Goal: Task Accomplishment & Management: Use online tool/utility

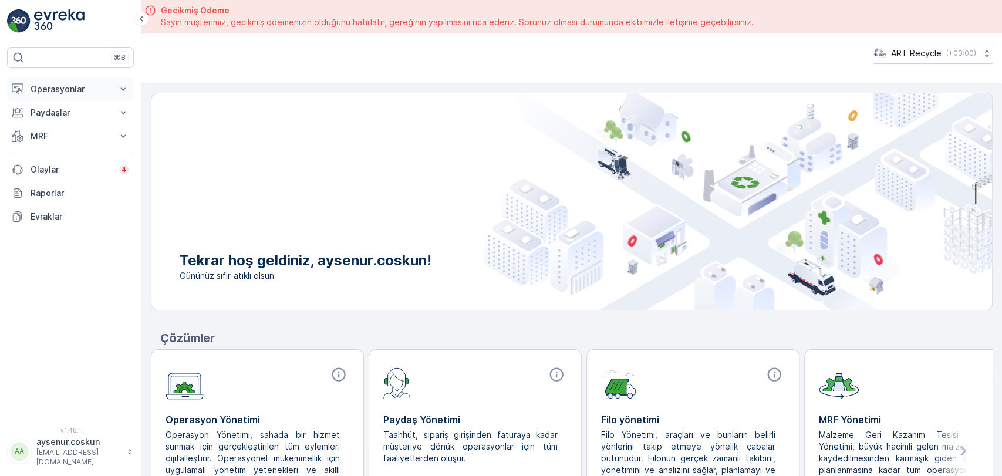
click at [27, 90] on button "Operasyonlar" at bounding box center [70, 89] width 127 height 23
click at [38, 139] on p "Rotalar & Görevler" at bounding box center [66, 142] width 73 height 12
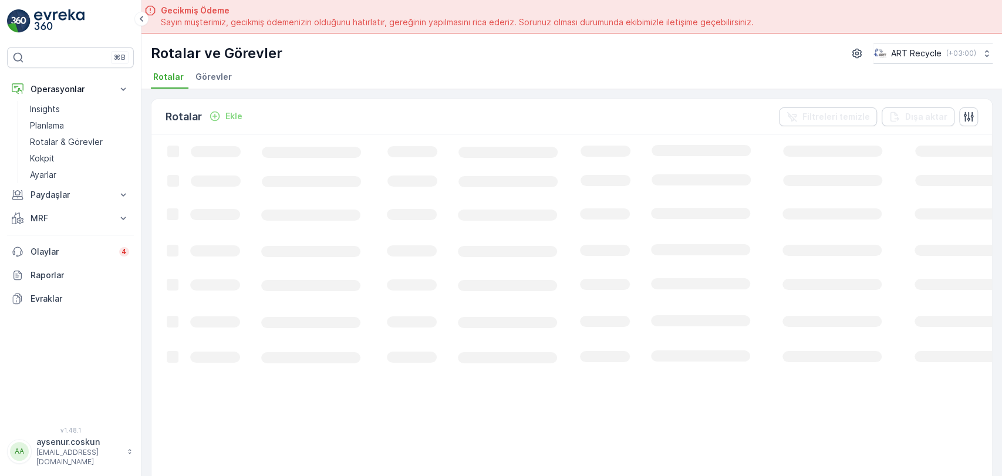
click at [208, 80] on span "Görevler" at bounding box center [214, 77] width 36 height 12
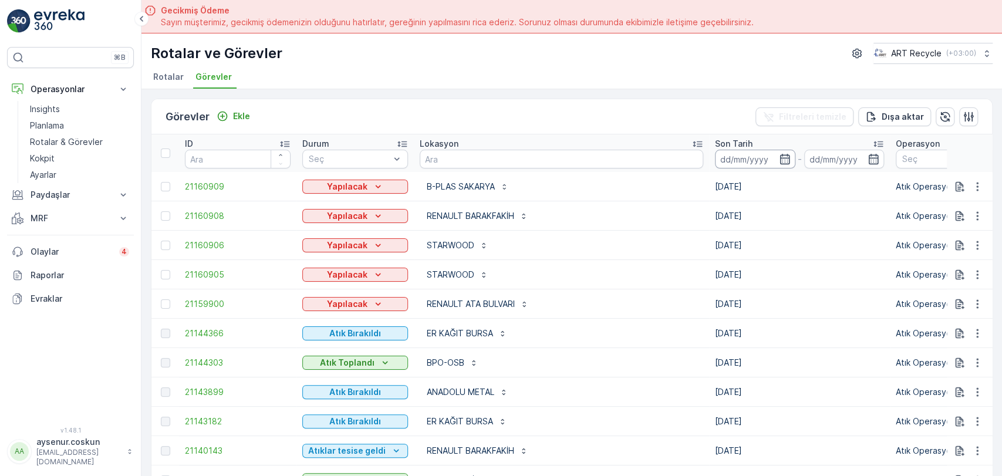
click at [715, 156] on input at bounding box center [755, 159] width 80 height 19
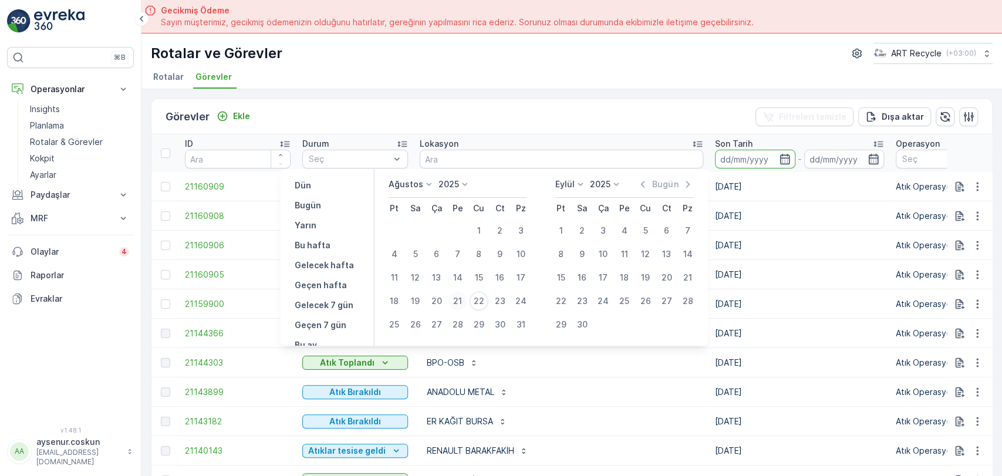
click at [458, 296] on div "21" at bounding box center [458, 301] width 19 height 19
type input "[DATE]"
click at [456, 297] on div "21" at bounding box center [458, 301] width 19 height 19
type input "[DATE]"
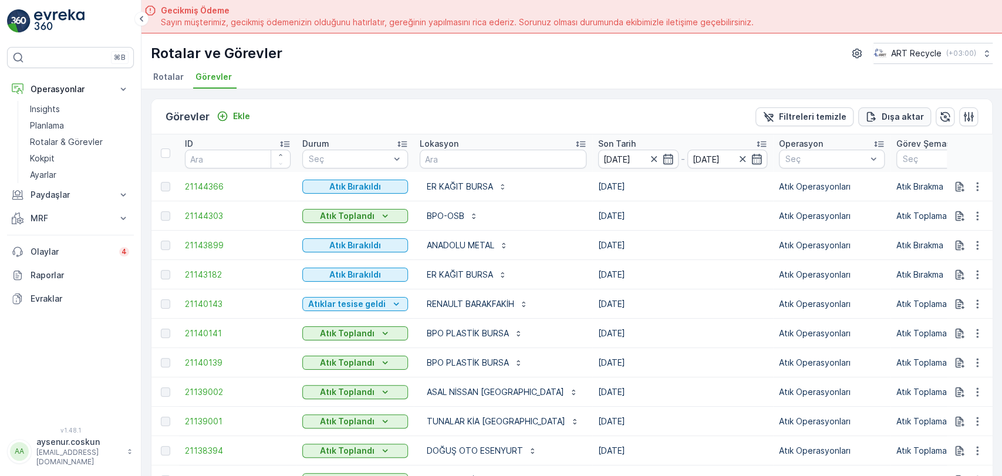
click at [920, 115] on p "Dışa aktar" at bounding box center [903, 117] width 42 height 12
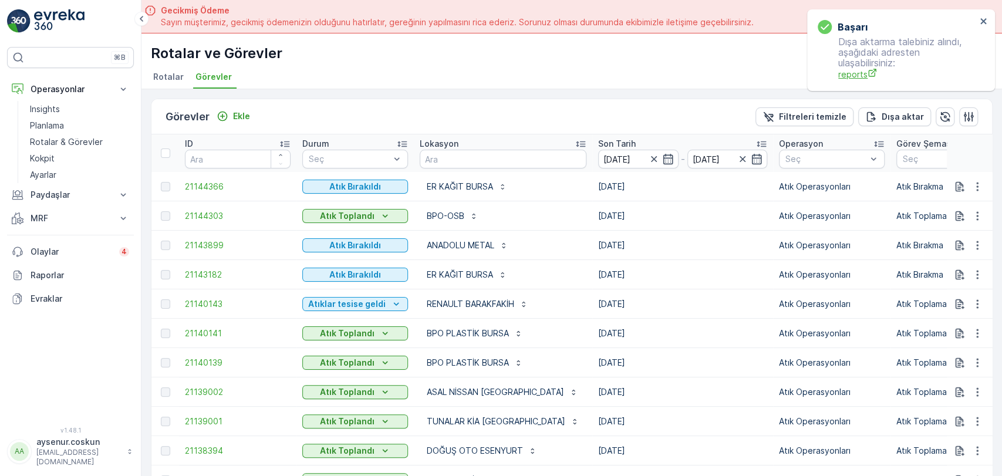
click at [865, 70] on span "reports" at bounding box center [907, 74] width 138 height 12
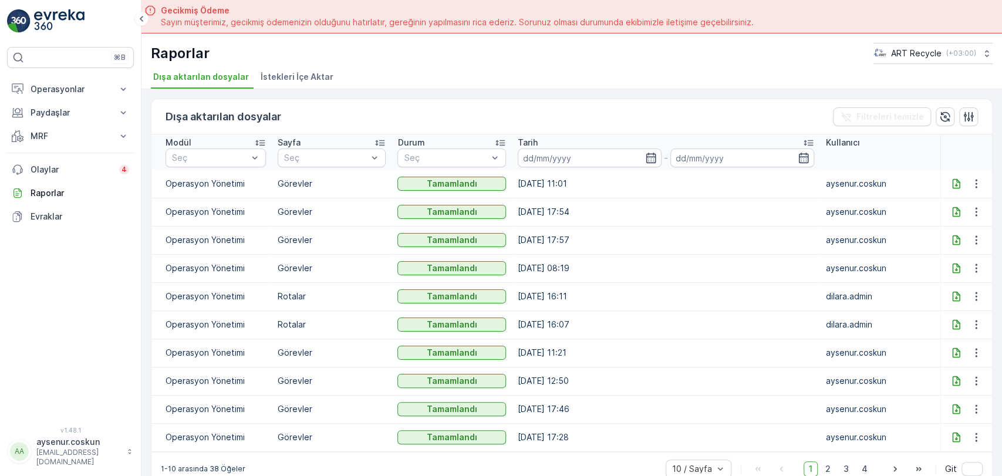
click at [956, 181] on icon at bounding box center [956, 183] width 8 height 10
click at [72, 90] on p "Operasyonlar" at bounding box center [71, 89] width 80 height 12
click at [62, 107] on link "Insights" at bounding box center [79, 109] width 109 height 16
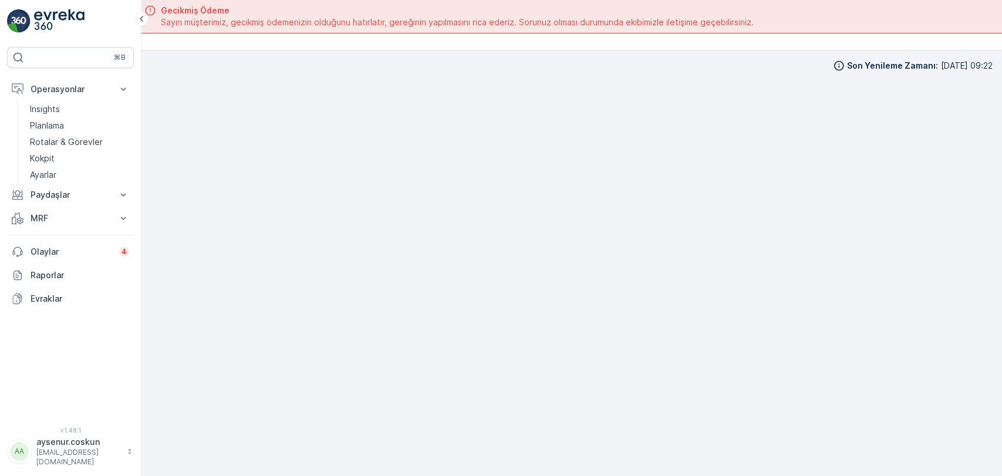
scroll to position [11, 0]
